Goal: Information Seeking & Learning: Learn about a topic

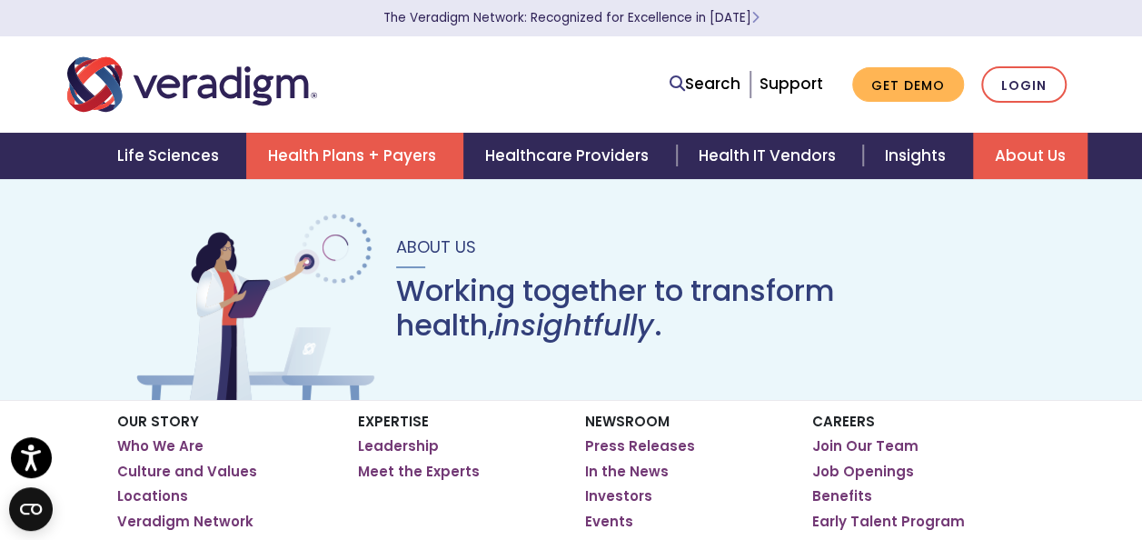
click at [372, 153] on link "Health Plans + Payers" at bounding box center [354, 156] width 217 height 46
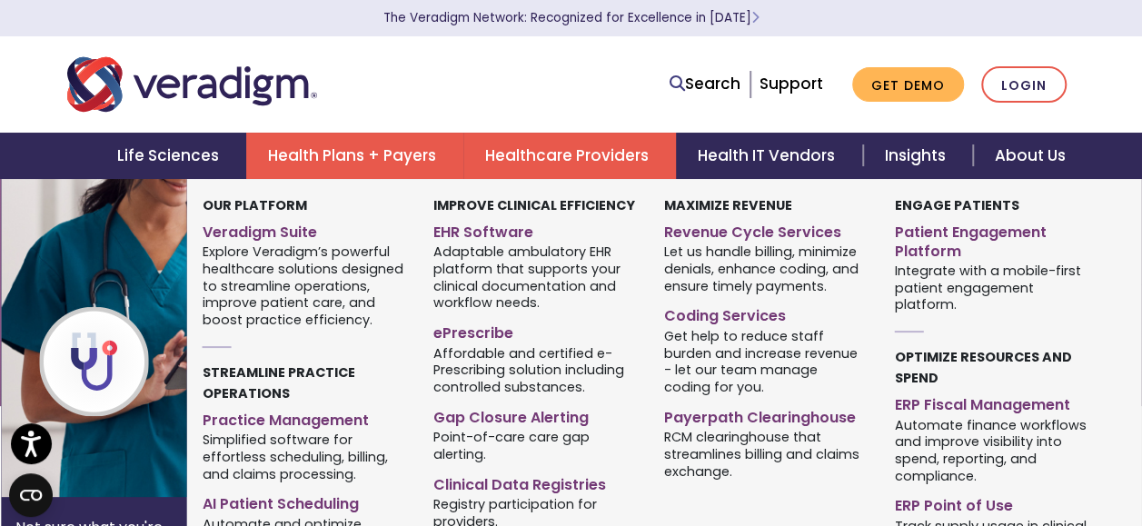
click at [579, 160] on link "Healthcare Providers" at bounding box center [569, 156] width 213 height 46
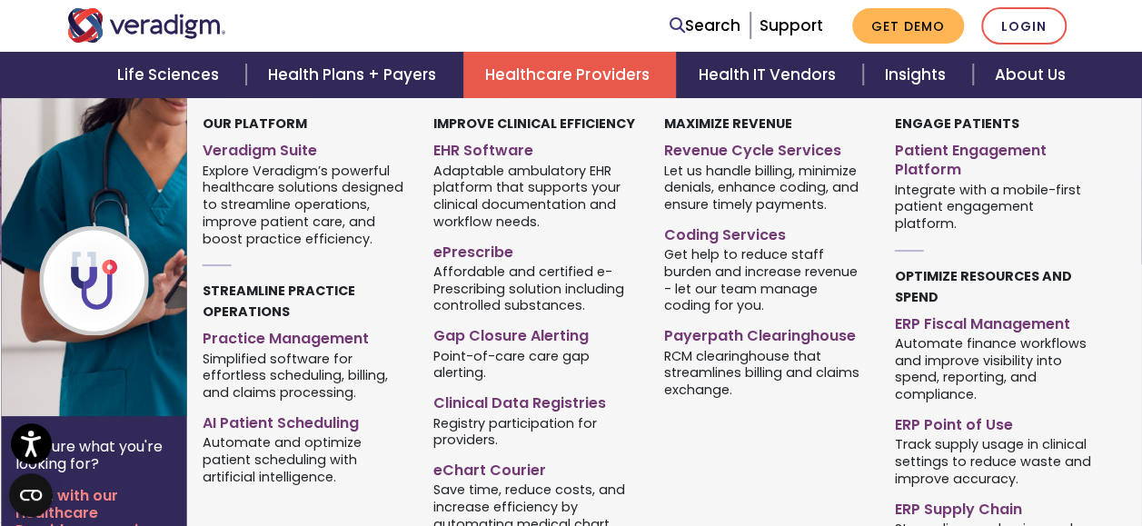
scroll to position [182, 0]
click at [772, 154] on link "Revenue Cycle Services" at bounding box center [766, 148] width 204 height 26
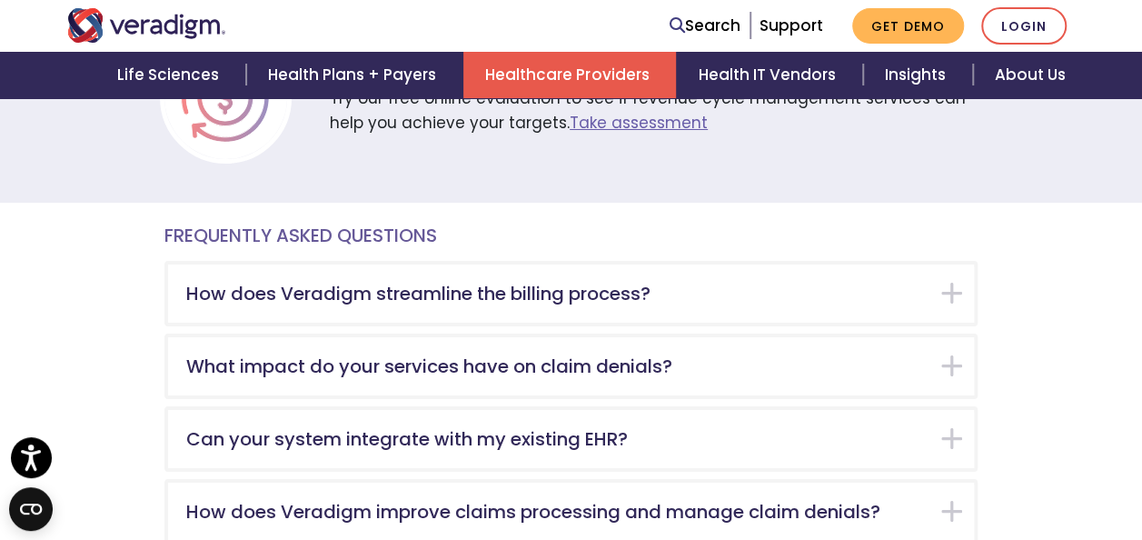
scroll to position [3272, 0]
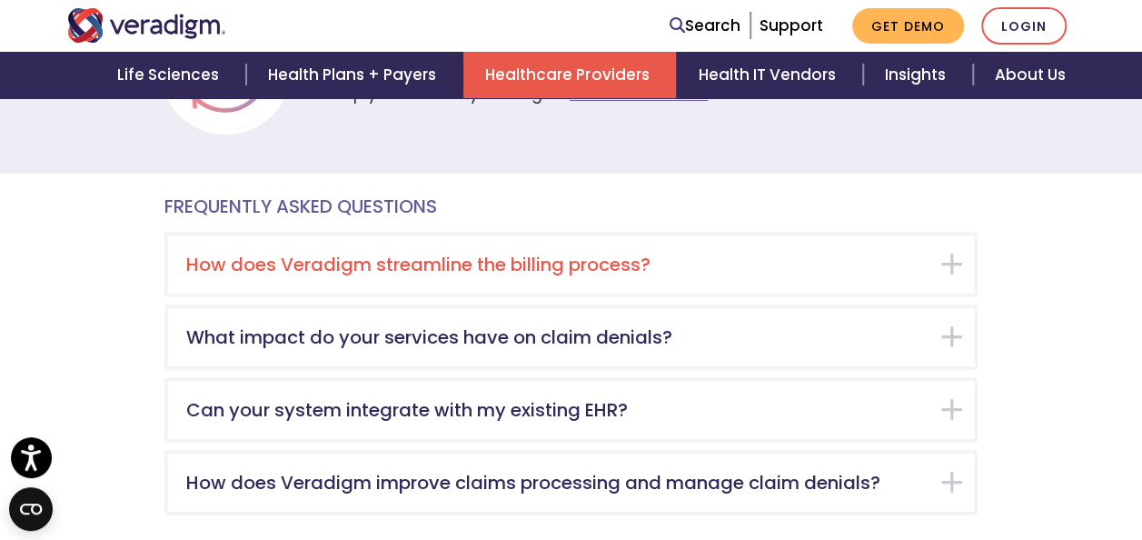
click at [942, 235] on div "How does Veradigm streamline the billing process?" at bounding box center [571, 264] width 806 height 58
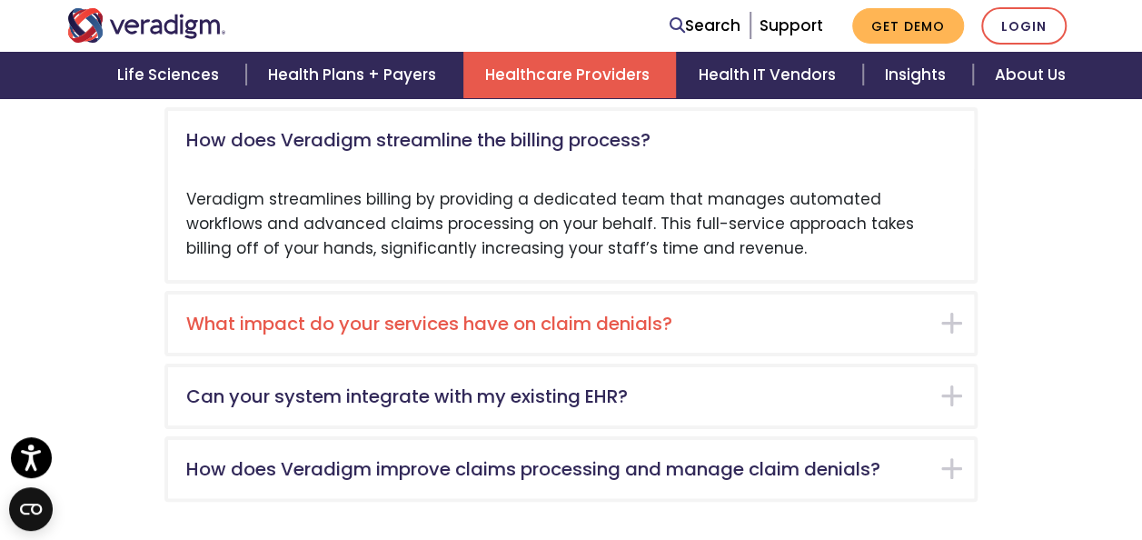
scroll to position [3424, 0]
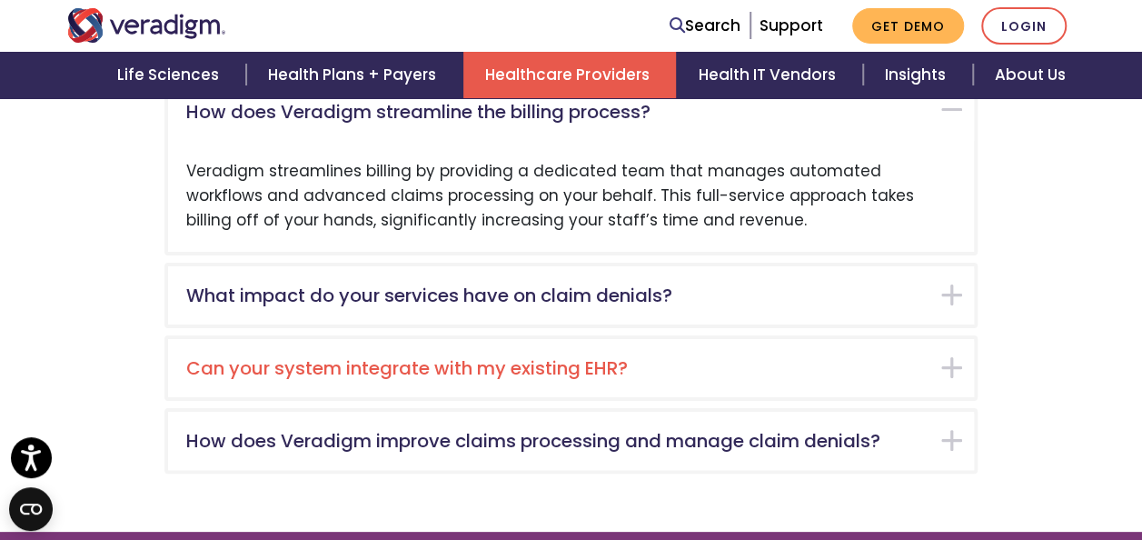
click at [957, 339] on div "Can your system integrate with my existing EHR?" at bounding box center [571, 368] width 806 height 58
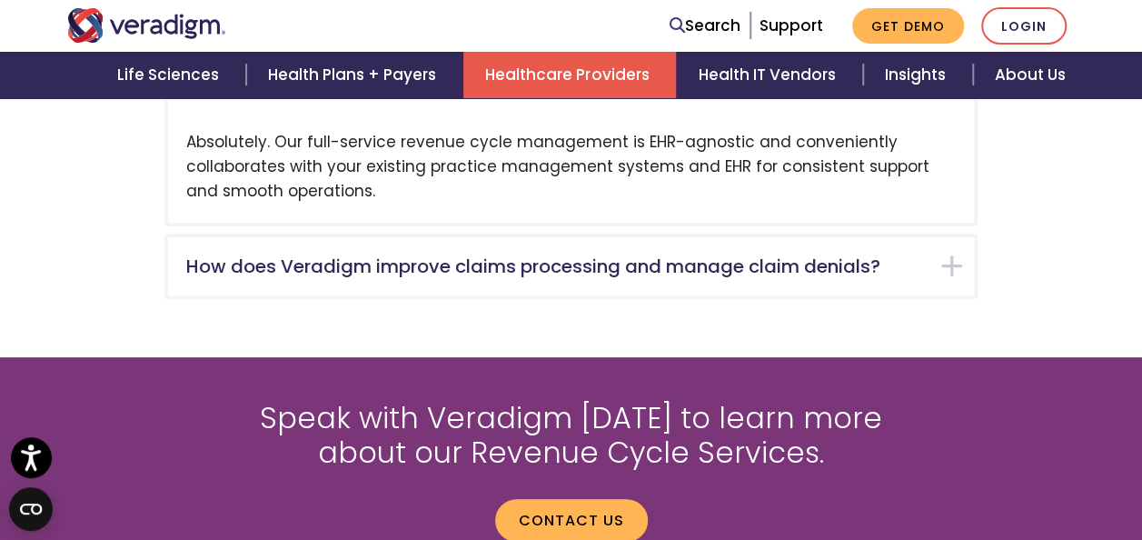
scroll to position [3570, 0]
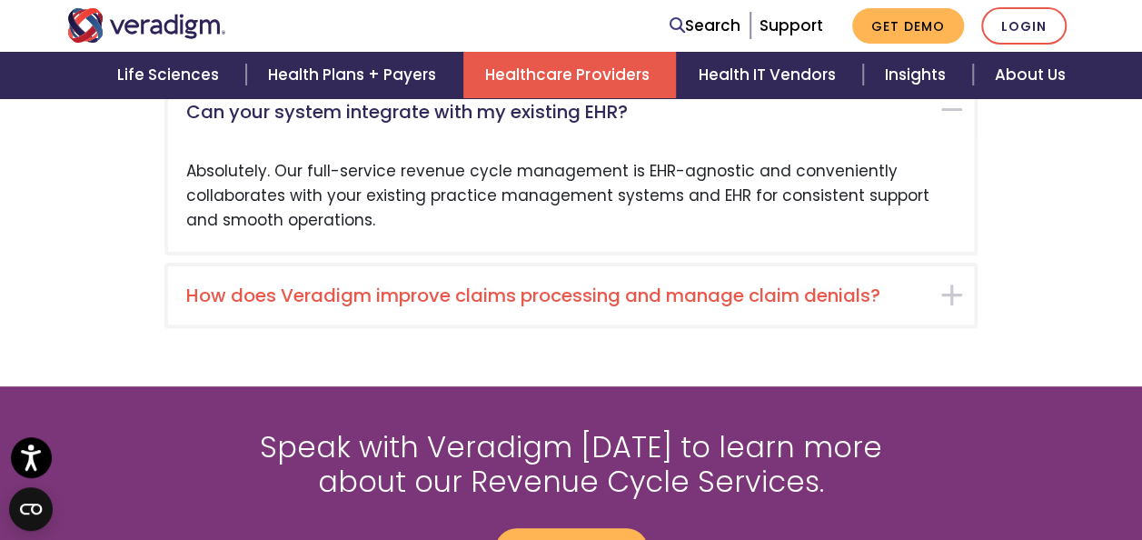
click at [954, 266] on div "How does Veradigm improve claims processing and manage claim denials?" at bounding box center [571, 295] width 806 height 58
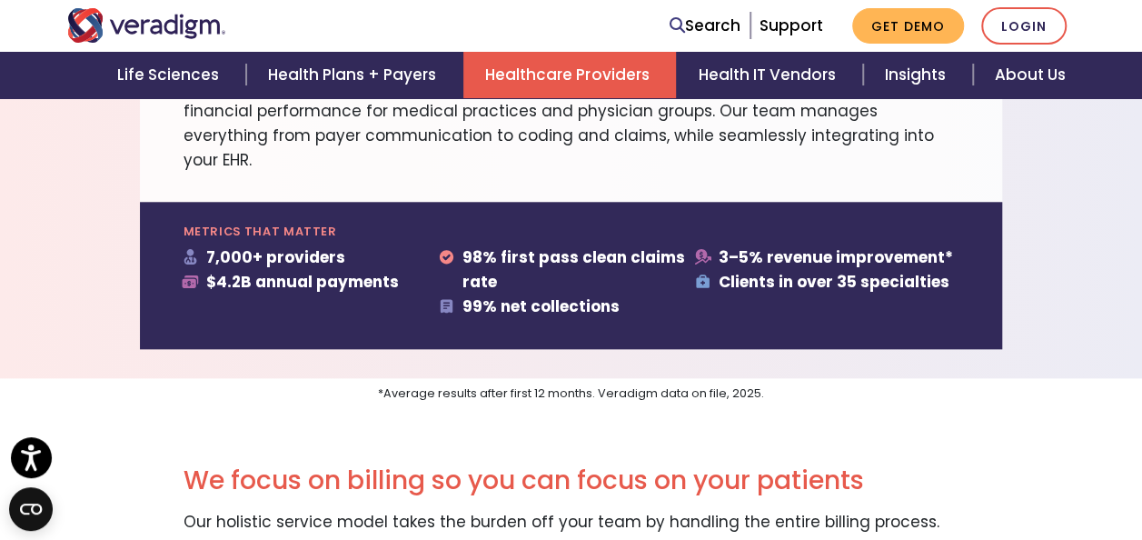
scroll to position [825, 0]
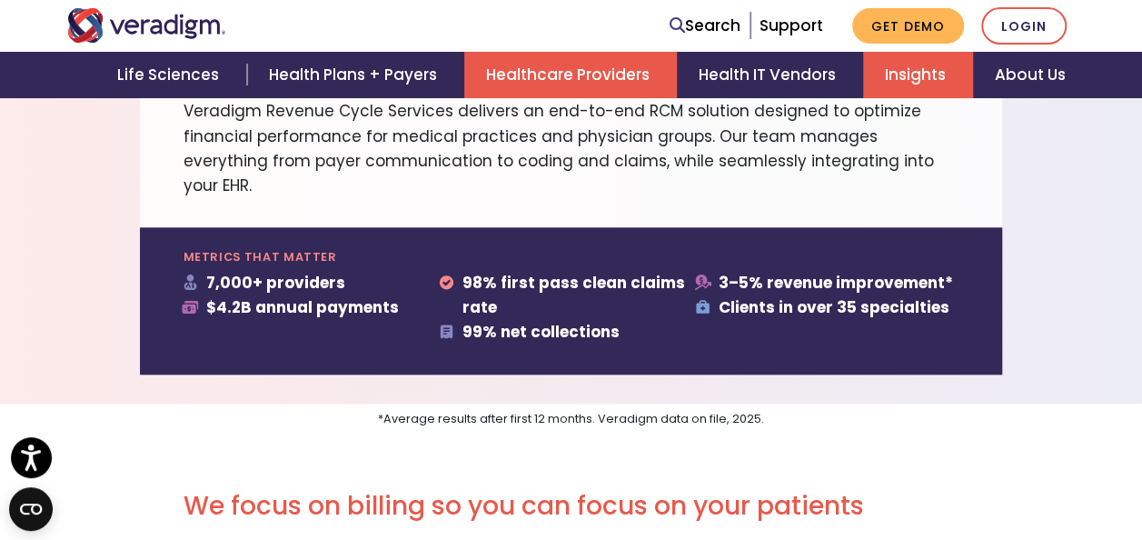
click at [887, 85] on link "Insights" at bounding box center [918, 75] width 110 height 46
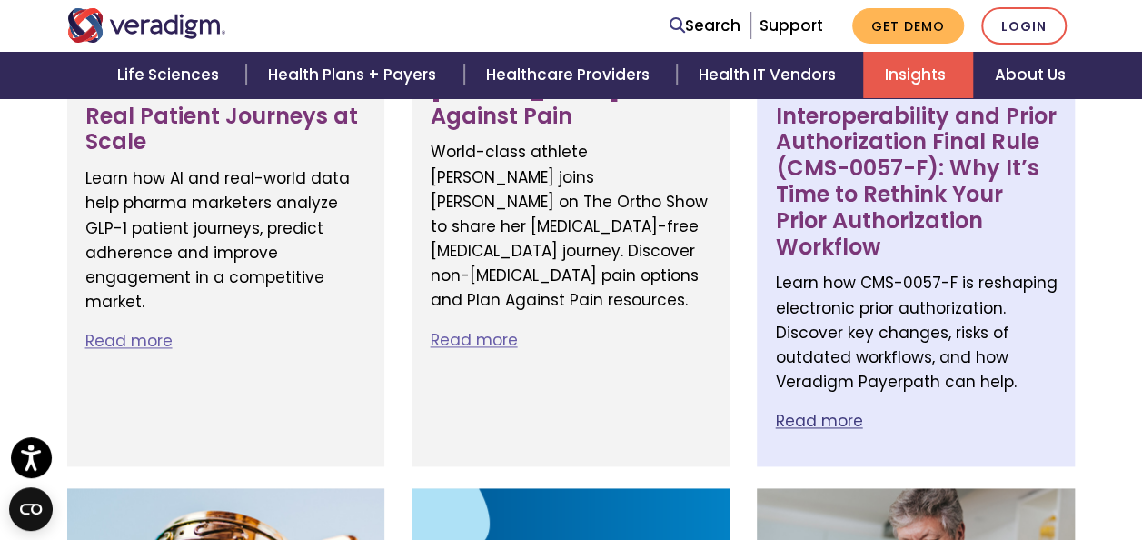
scroll to position [1000, 0]
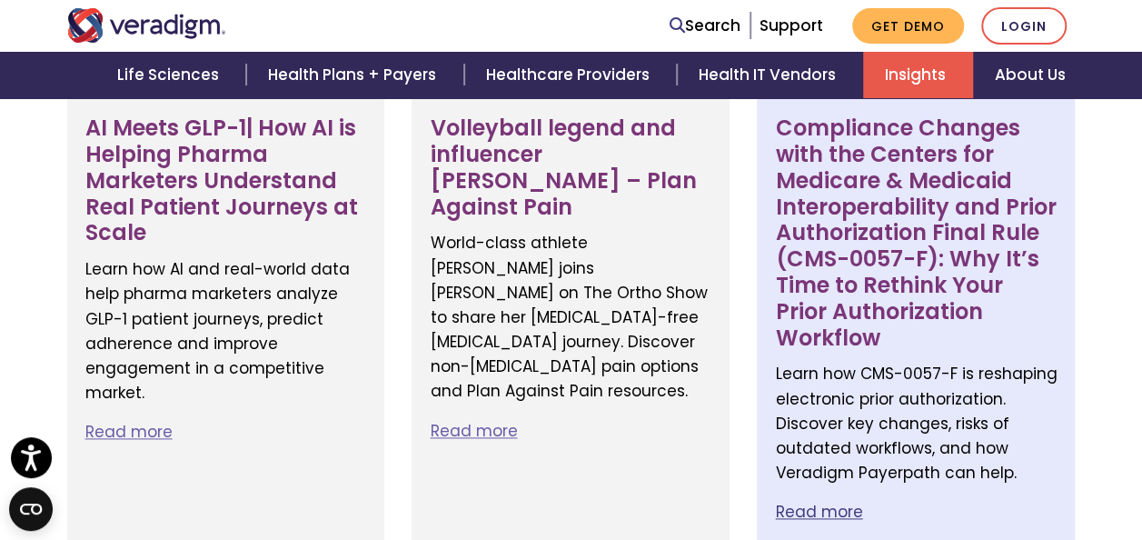
click at [870, 241] on h3 "Compliance Changes with the Centers for Medicare & Medicaid Interoperability an…" at bounding box center [916, 232] width 282 height 235
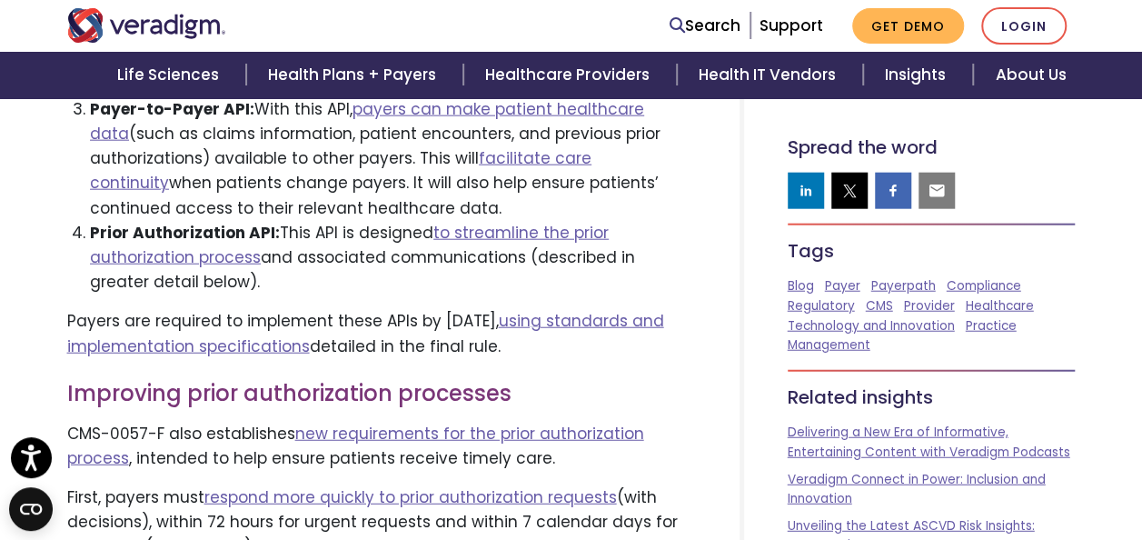
scroll to position [2181, 0]
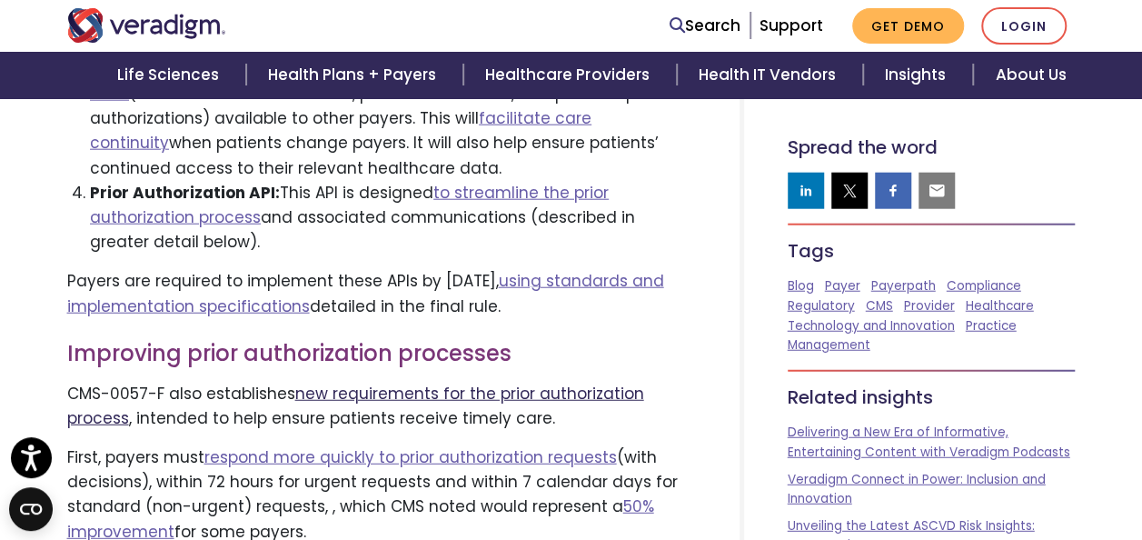
click at [498, 383] on link "new requirements for the prior authorization process" at bounding box center [355, 406] width 577 height 46
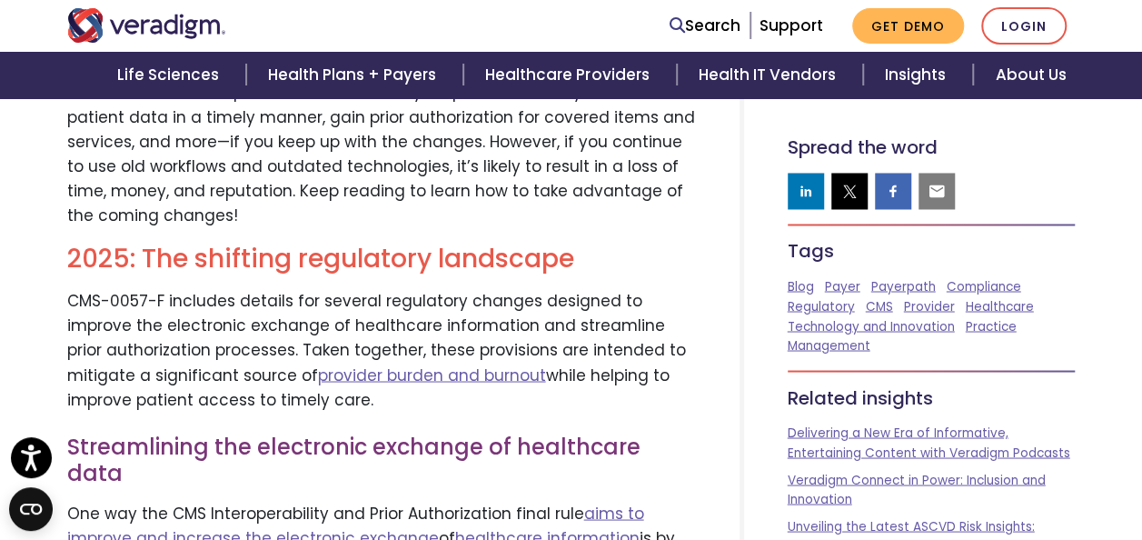
scroll to position [1363, 0]
